Goal: Information Seeking & Learning: Find specific fact

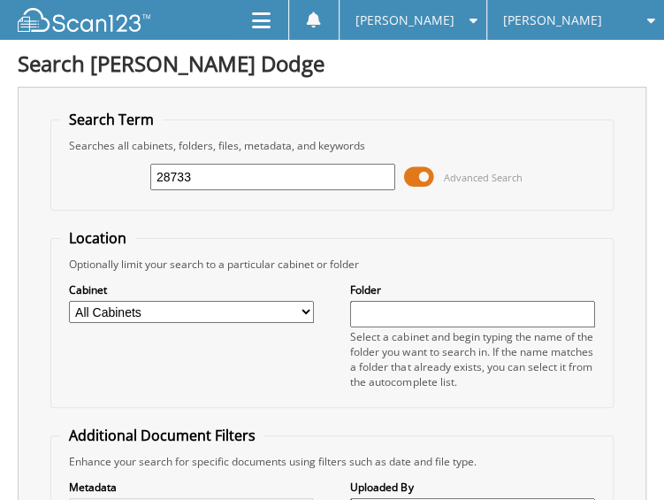
drag, startPoint x: 241, startPoint y: 179, endPoint x: 11, endPoint y: 177, distance: 230.8
type input "28823"
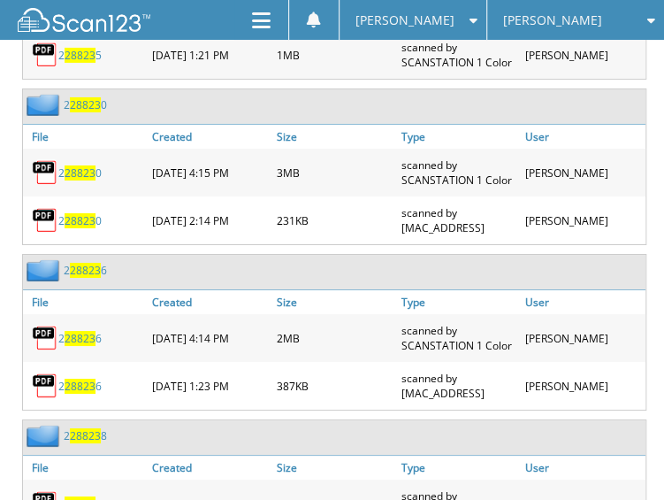
scroll to position [1765, 0]
